Goal: Task Accomplishment & Management: Manage account settings

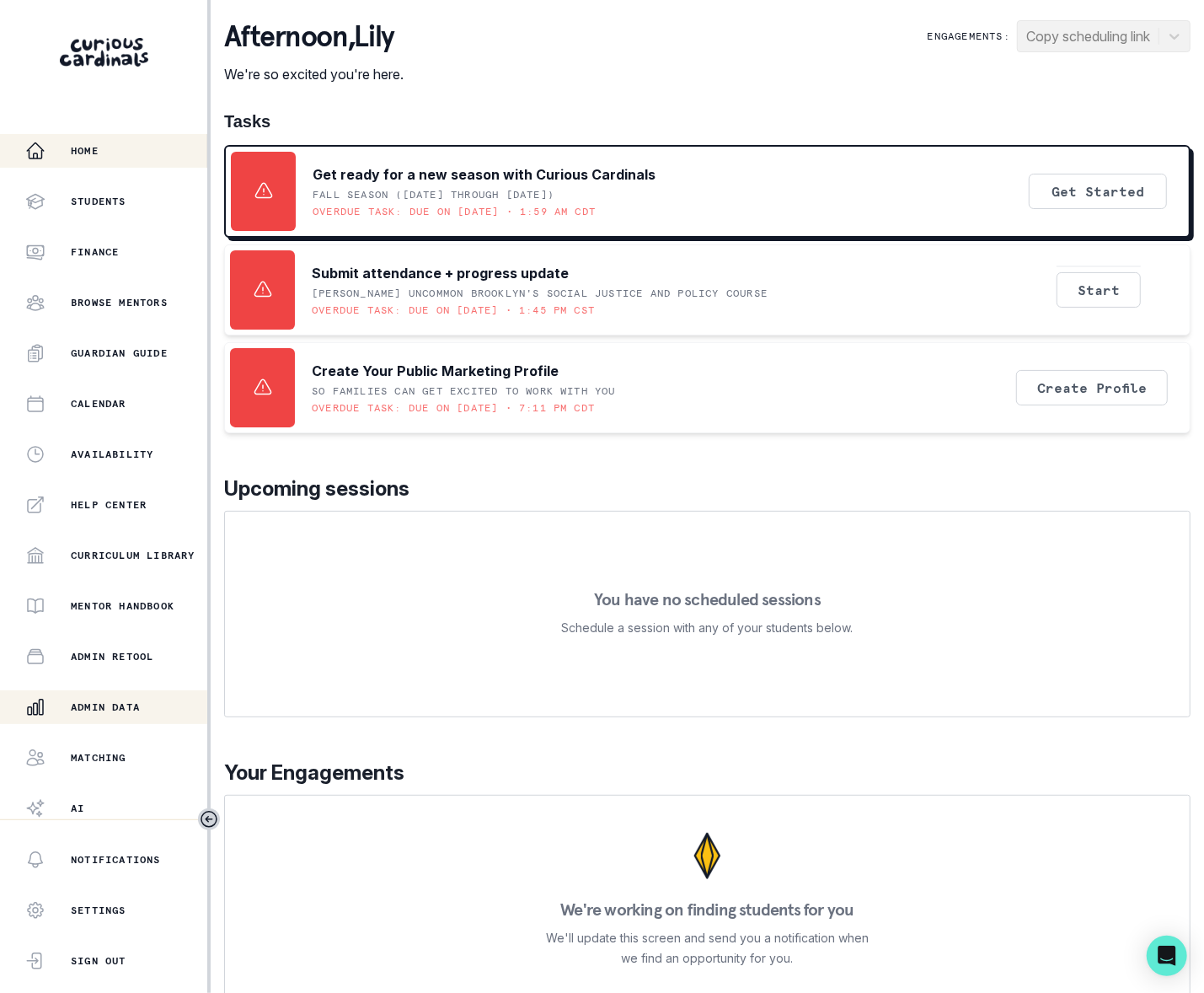
click at [129, 702] on p "Admin Data" at bounding box center [105, 707] width 69 height 14
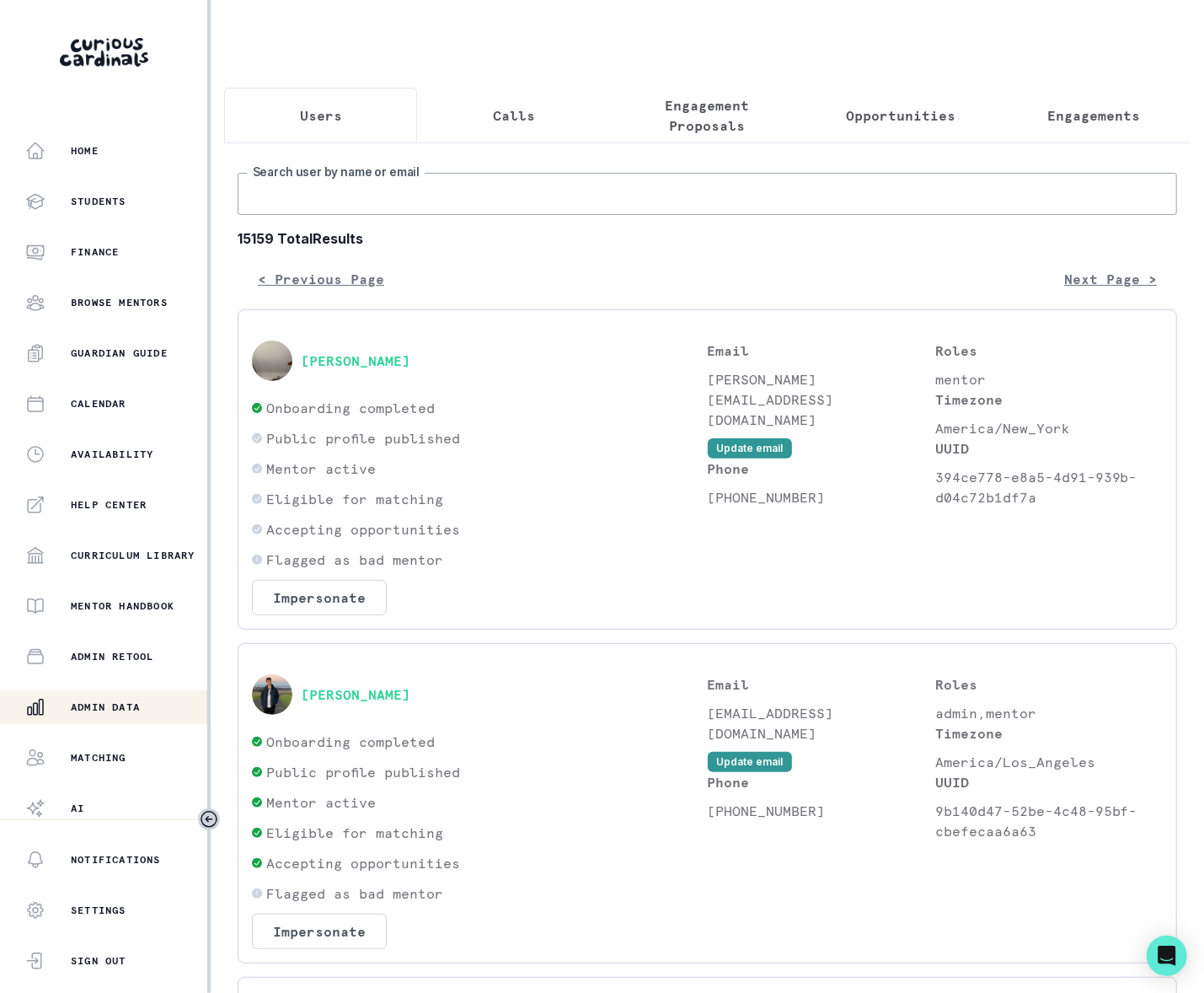
click at [341, 212] on input "Search user by name or email" at bounding box center [707, 193] width 939 height 42
paste input "Hi [PERSON_NAME], I'm so sorry this happened - you clearly communicated about p…"
type input "Hi [PERSON_NAME], I'm so sorry this happened - you clearly communicated about p…"
type input "[PERSON_NAME]"
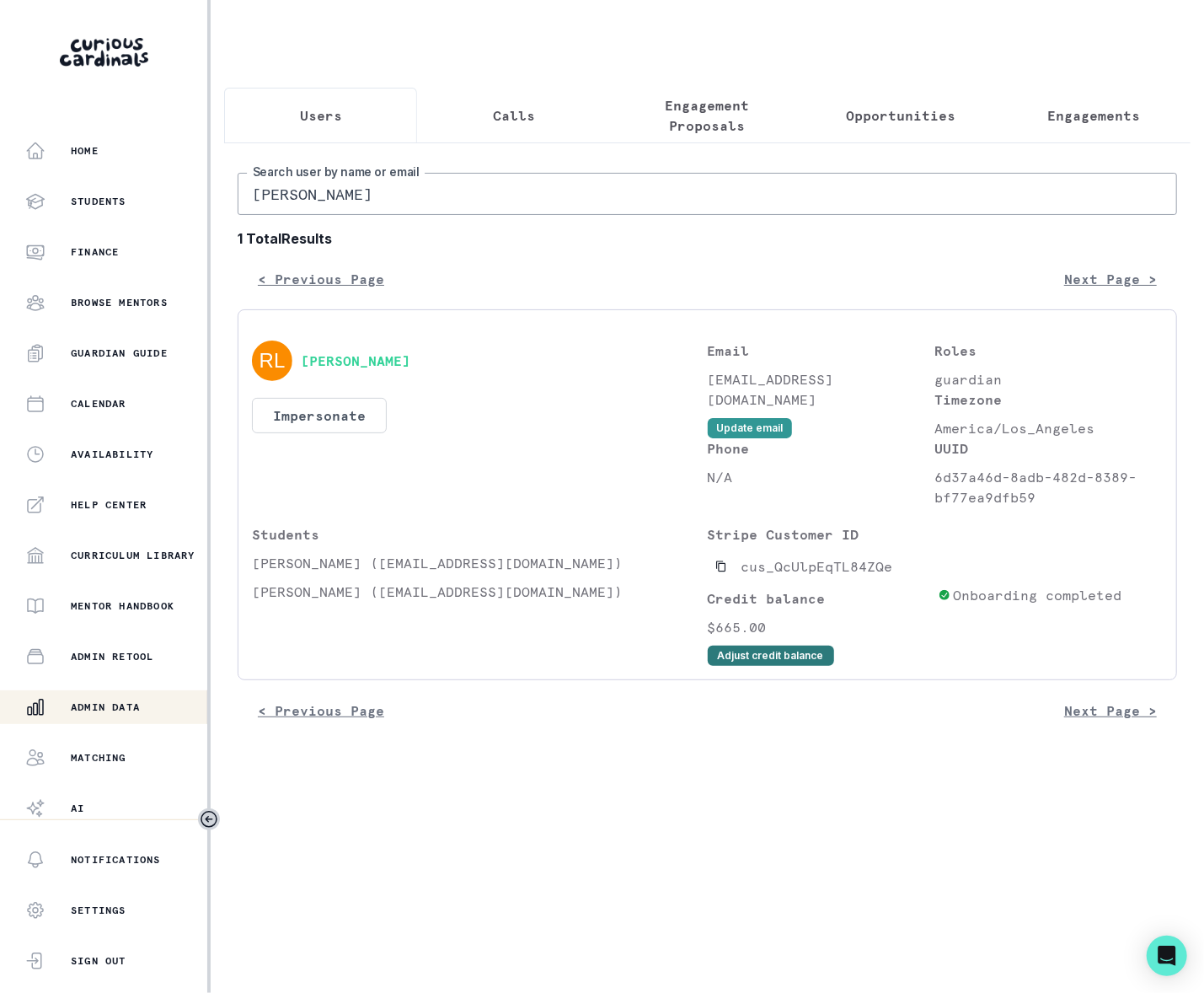
click at [748, 666] on button "Adjust credit balance" at bounding box center [771, 656] width 126 height 20
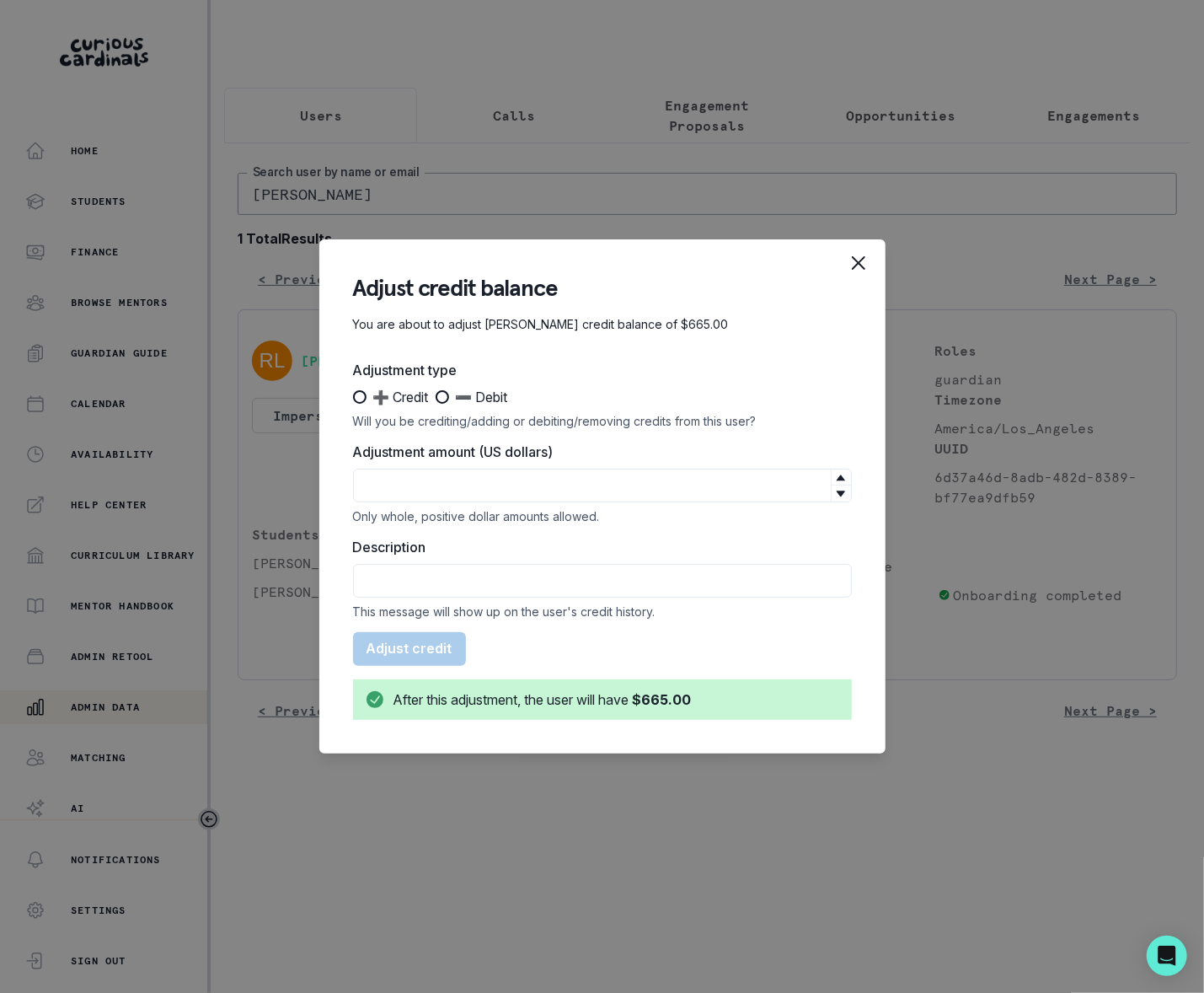
click at [448, 395] on span at bounding box center [443, 397] width 14 height 14
click at [436, 397] on input "➖ Debit" at bounding box center [435, 397] width 1 height 1
radio input "true"
click at [466, 494] on input "Adjustment amount (US dollars)" at bounding box center [603, 485] width 499 height 34
type input "380"
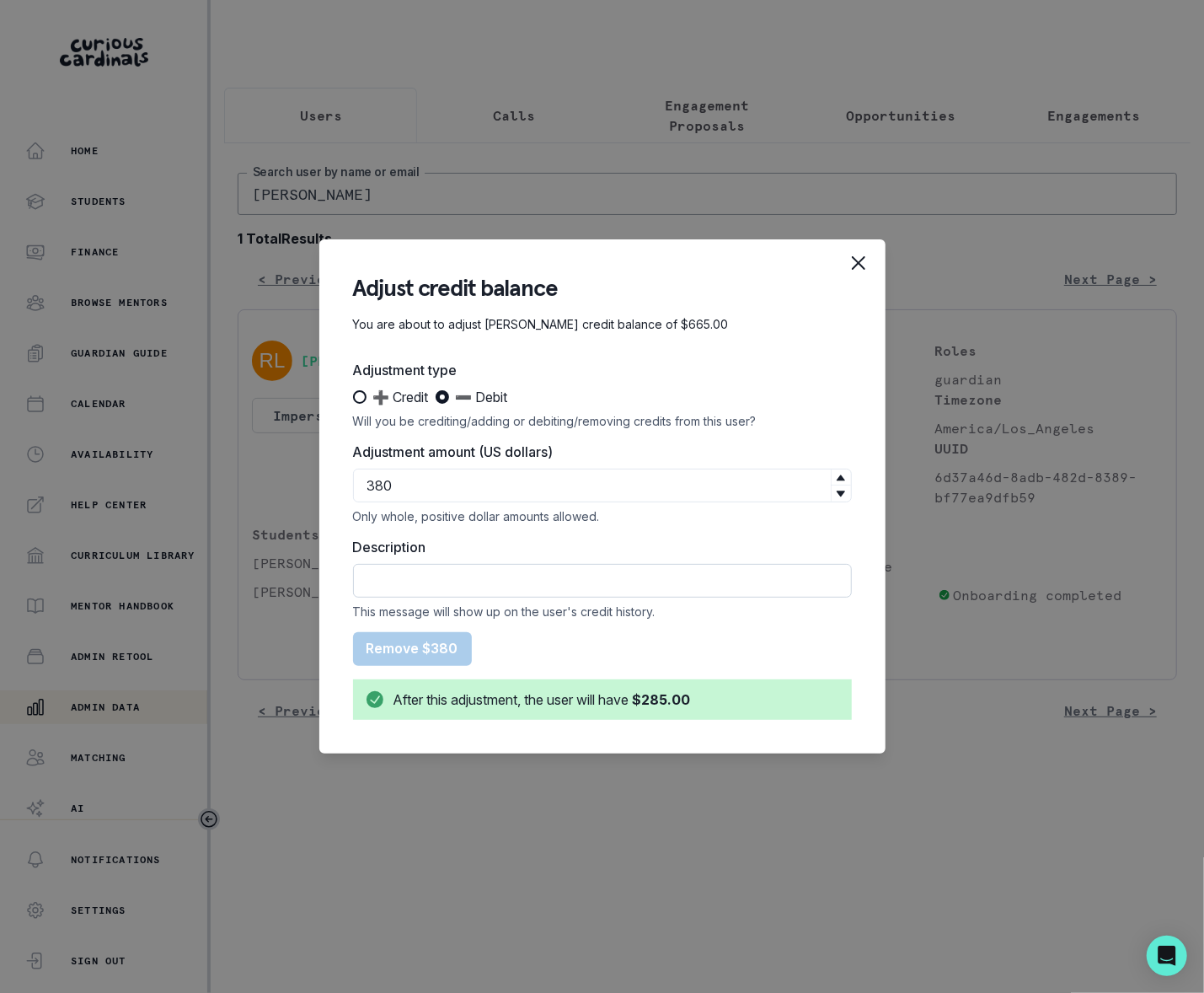
click at [401, 578] on input "Description" at bounding box center [603, 581] width 499 height 34
type input "r"
click at [436, 578] on input "Refunded sub charge, customer needs to use up credits first" at bounding box center [603, 581] width 499 height 34
drag, startPoint x: 477, startPoint y: 581, endPoint x: 487, endPoint y: 578, distance: 10.4
click at [477, 581] on input "Refunded 9/3 sub charge, customer needs to use up credits first" at bounding box center [603, 581] width 499 height 34
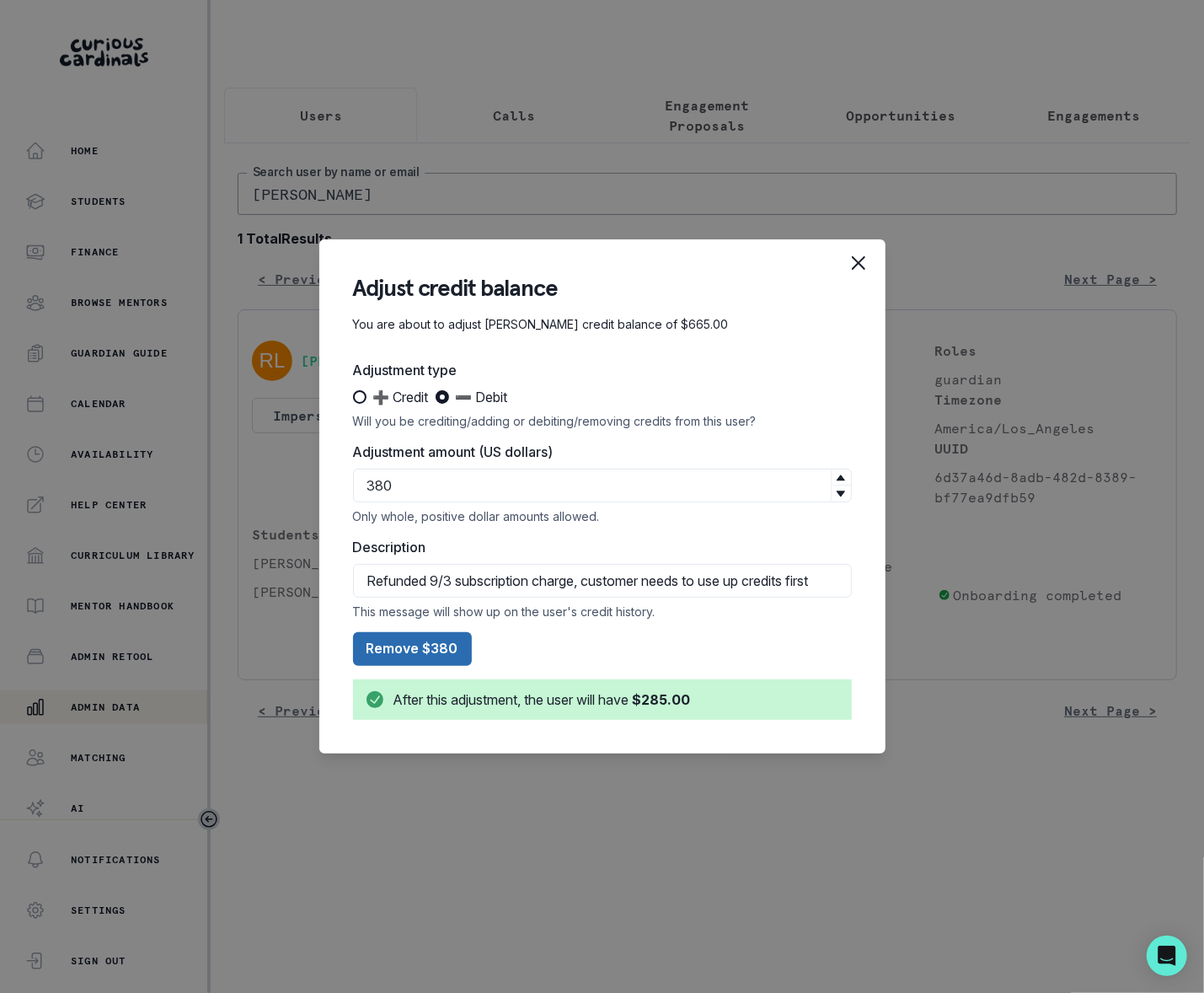
type input "Refunded 9/3 subscription charge, customer needs to use up credits first"
click at [413, 647] on button "Remove $380" at bounding box center [413, 649] width 119 height 34
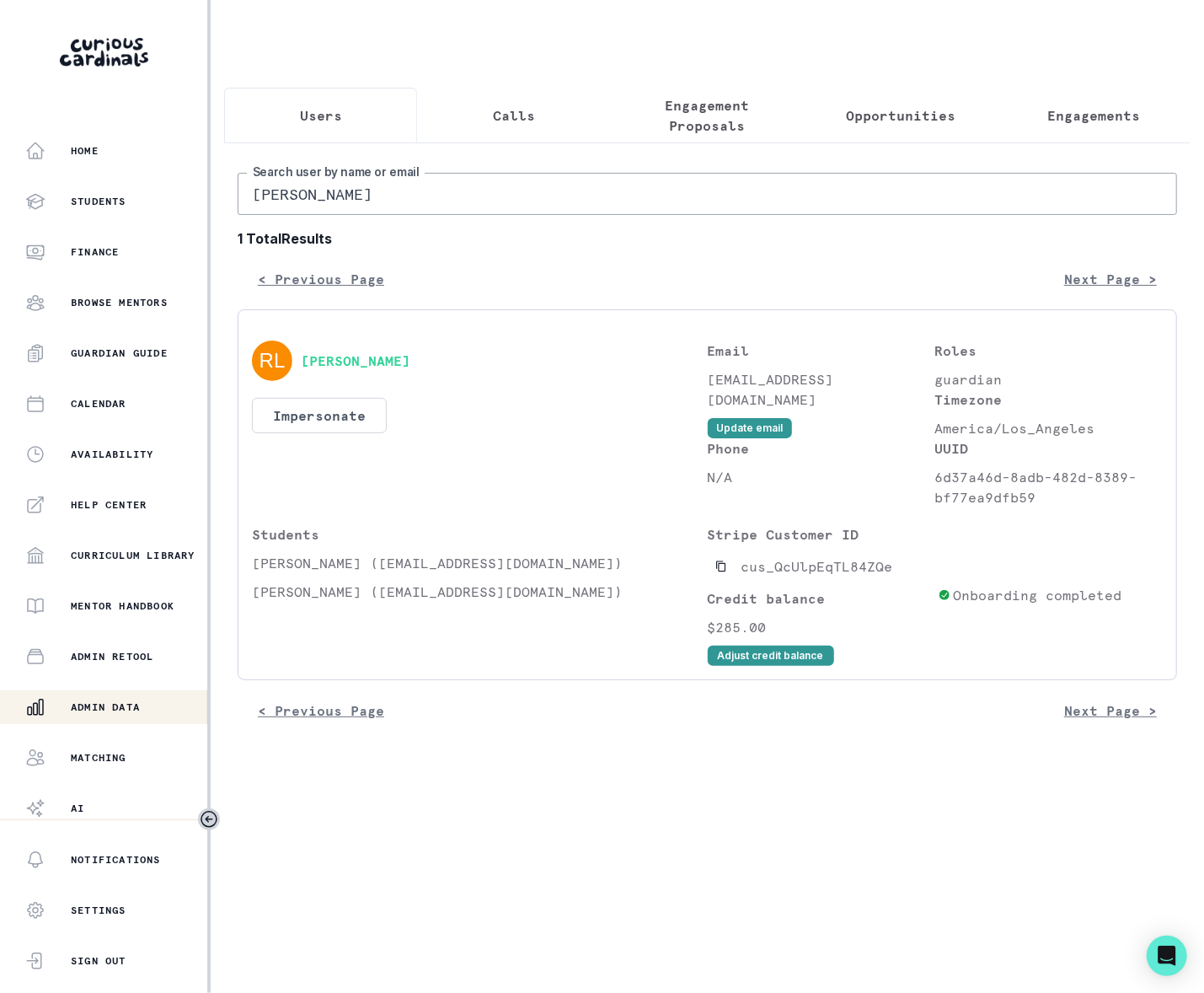
click at [378, 479] on div "[PERSON_NAME] Impersonate Confirmation Are you sure? Impersonating means that w…" at bounding box center [479, 424] width 456 height 167
click at [324, 430] on button "Impersonate" at bounding box center [319, 416] width 135 height 36
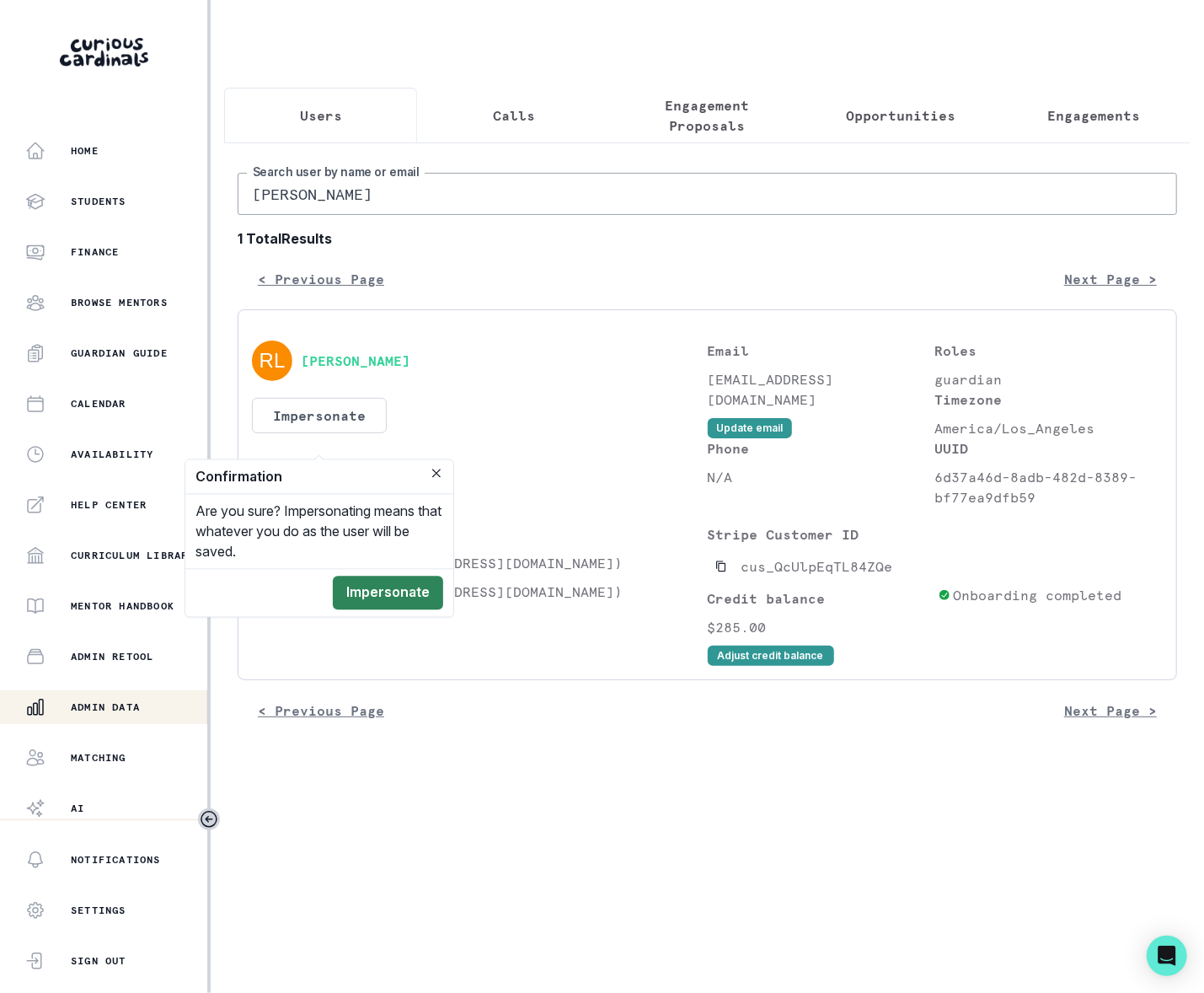
click at [386, 585] on button "Impersonate" at bounding box center [388, 594] width 111 height 34
